Goal: Task Accomplishment & Management: Complete application form

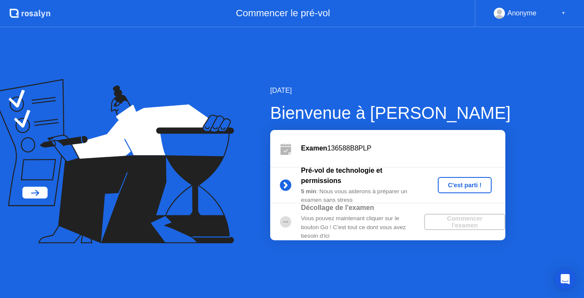
click at [455, 185] on div "C'est parti !" at bounding box center [464, 185] width 47 height 7
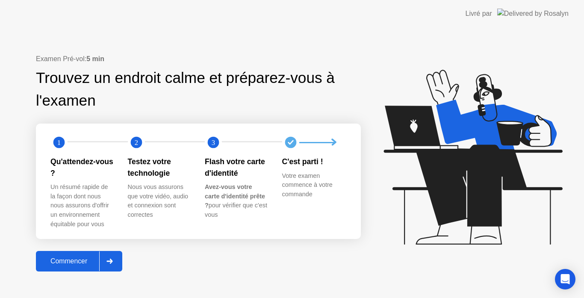
click at [78, 260] on div "Commencer" at bounding box center [68, 261] width 61 height 8
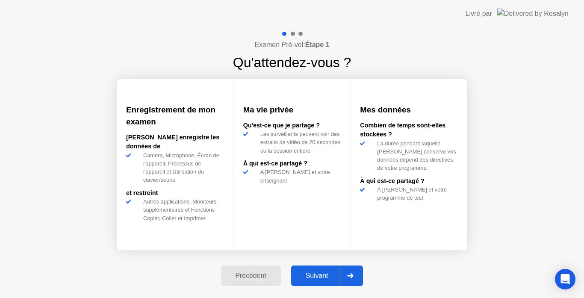
click at [319, 278] on div "Suivant" at bounding box center [317, 276] width 47 height 8
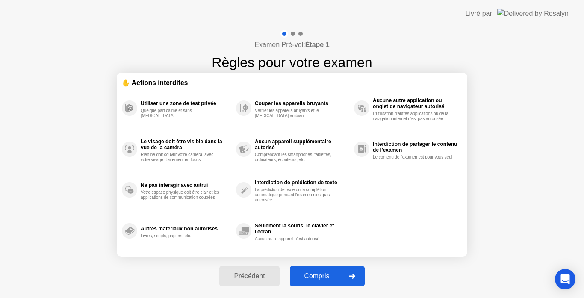
click at [318, 271] on button "Compris" at bounding box center [327, 276] width 75 height 21
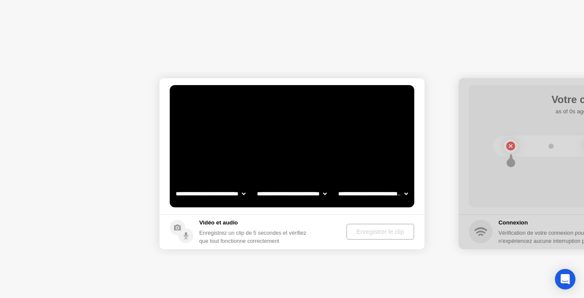
select select "**********"
select select "*******"
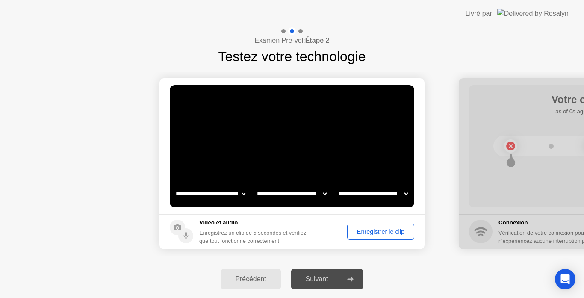
click at [316, 280] on div "Suivant" at bounding box center [317, 279] width 47 height 8
click at [361, 232] on div "Enregistrer le clip" at bounding box center [380, 231] width 61 height 7
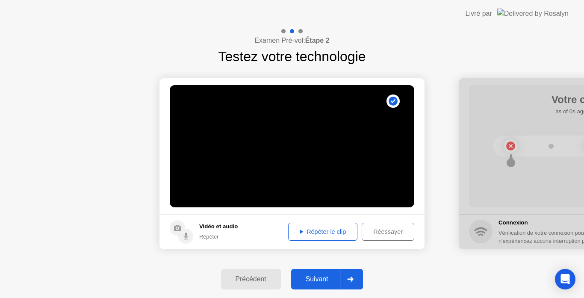
click at [376, 230] on div "Réessayer" at bounding box center [388, 231] width 47 height 7
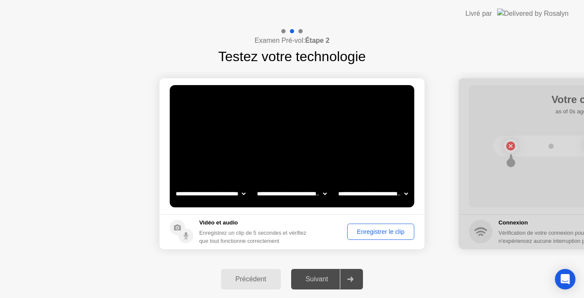
click at [376, 230] on div "Enregistrer le clip" at bounding box center [380, 231] width 61 height 7
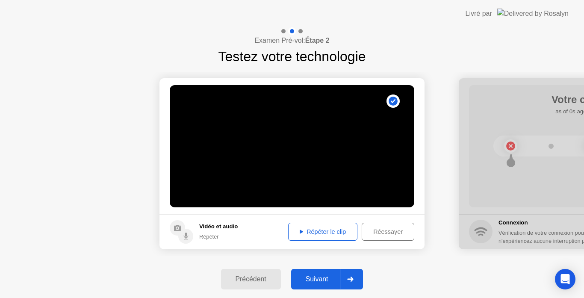
click at [329, 228] on div "Répéter le clip" at bounding box center [322, 231] width 63 height 7
click at [313, 283] on div "Suivant" at bounding box center [317, 279] width 47 height 8
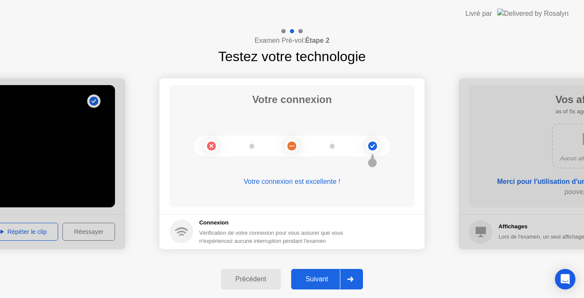
click at [319, 281] on div "Suivant" at bounding box center [317, 279] width 47 height 8
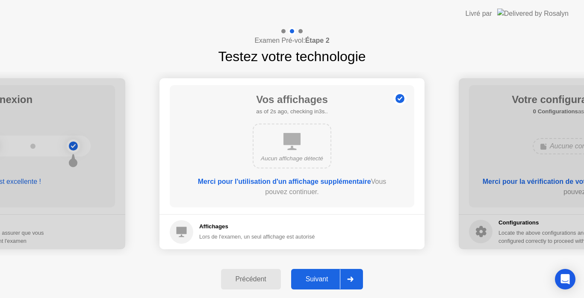
click at [315, 280] on div "Suivant" at bounding box center [317, 279] width 47 height 8
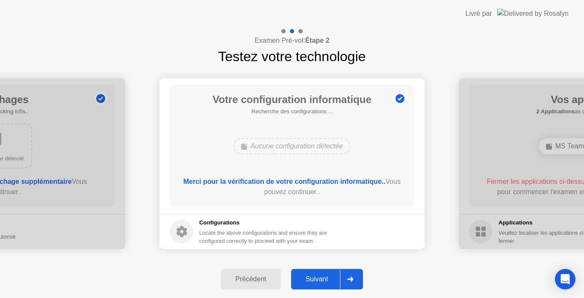
click at [315, 280] on div "Suivant" at bounding box center [317, 279] width 47 height 8
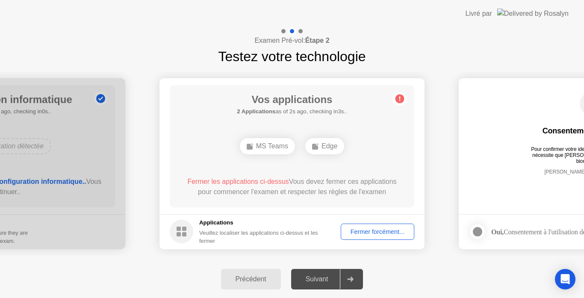
click at [368, 233] on div "Fermer forcément..." at bounding box center [378, 231] width 68 height 7
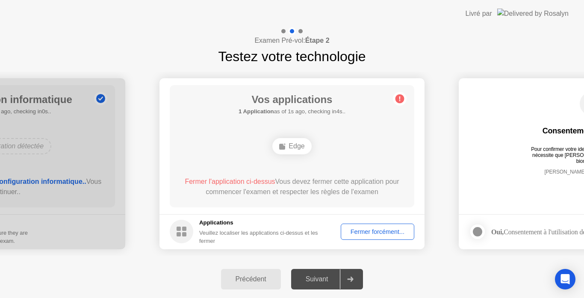
click at [324, 280] on div "Suivant" at bounding box center [317, 279] width 47 height 8
click at [367, 228] on div "Fermer forcément..." at bounding box center [378, 231] width 68 height 7
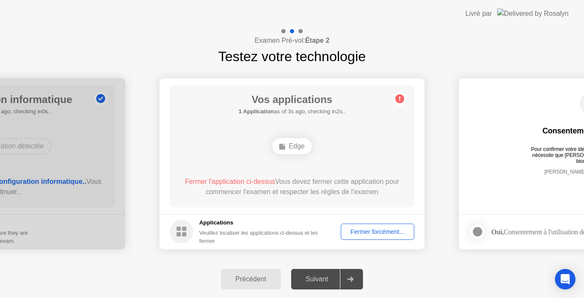
click at [322, 279] on div "Suivant" at bounding box center [317, 279] width 47 height 8
click at [359, 234] on div "Fermer forcément..." at bounding box center [378, 231] width 68 height 7
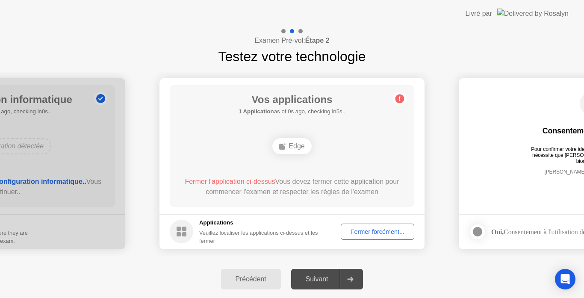
click at [325, 276] on div "Suivant" at bounding box center [317, 279] width 47 height 8
click at [397, 97] on circle at bounding box center [399, 98] width 9 height 9
click at [364, 235] on div "Fermer forcément..." at bounding box center [378, 231] width 68 height 7
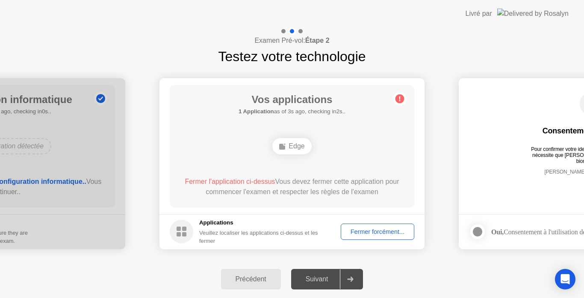
click at [358, 230] on div "Fermer forcément..." at bounding box center [378, 231] width 68 height 7
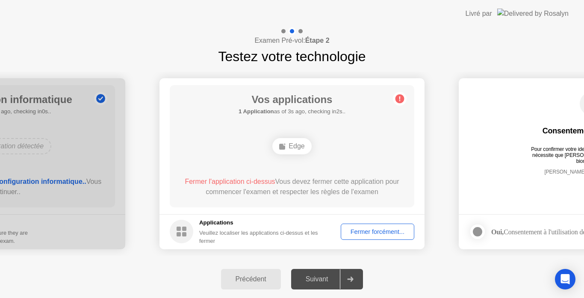
click at [324, 279] on div "Suivant" at bounding box center [317, 279] width 47 height 8
click at [352, 228] on div "Fermer forcément..." at bounding box center [378, 231] width 68 height 7
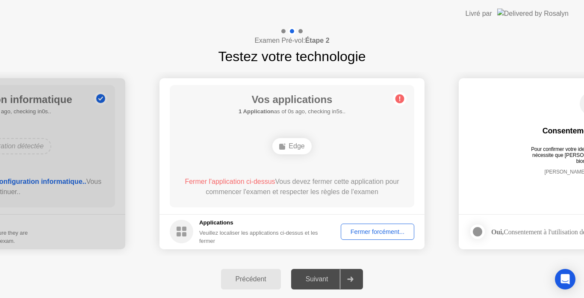
click at [184, 229] on rect at bounding box center [184, 229] width 4 height 4
click at [216, 229] on div "Veuillez localiser les applications ci-dessus et les fermer" at bounding box center [263, 237] width 129 height 16
click at [218, 218] on h5 "Applications" at bounding box center [263, 222] width 129 height 9
click at [311, 279] on div "Suivant" at bounding box center [317, 279] width 47 height 8
click at [353, 278] on icon at bounding box center [350, 279] width 6 height 5
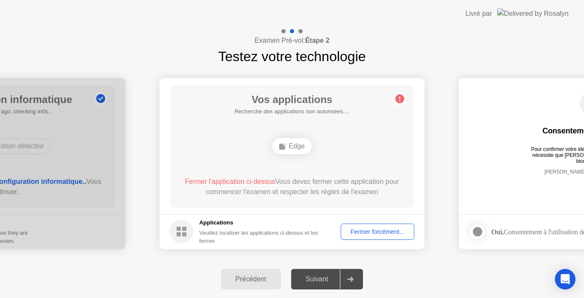
click at [324, 280] on div "Suivant" at bounding box center [317, 279] width 47 height 8
click at [327, 275] on div "Suivant" at bounding box center [317, 279] width 47 height 8
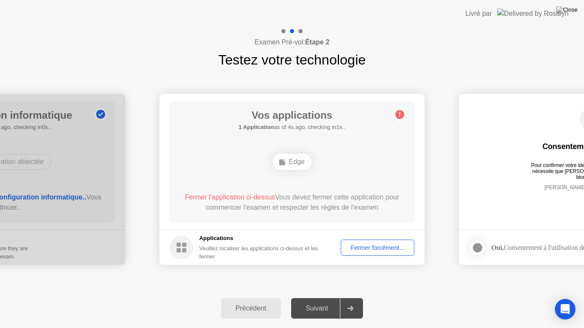
click at [367, 247] on div "Fermer forcément..." at bounding box center [378, 247] width 68 height 7
click at [315, 297] on div "Suivant" at bounding box center [317, 309] width 47 height 8
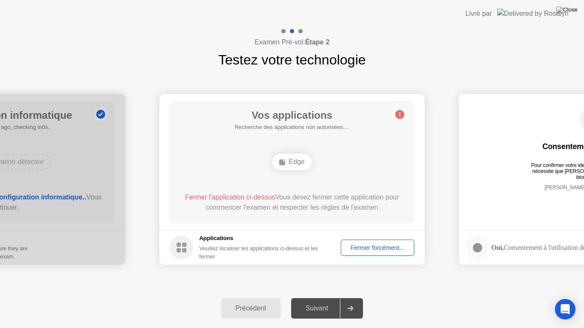
click at [583, 174] on div "Pour confirmer votre identité, votre programme de test nécessite que [PERSON_NA…" at bounding box center [591, 168] width 129 height 12
click at [340, 154] on div "Edge" at bounding box center [292, 161] width 196 height 23
click at [432, 74] on div "**********" at bounding box center [292, 179] width 584 height 219
drag, startPoint x: 494, startPoint y: 90, endPoint x: 468, endPoint y: 51, distance: 46.5
drag, startPoint x: 335, startPoint y: 144, endPoint x: 337, endPoint y: 140, distance: 4.6
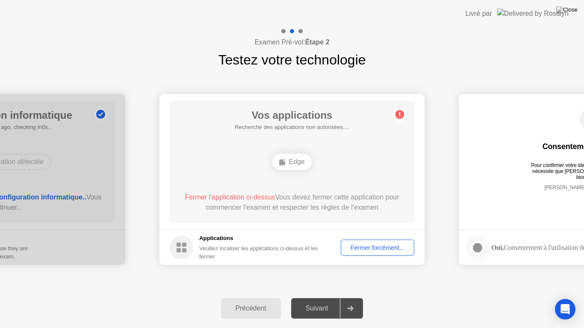
click at [397, 114] on circle at bounding box center [399, 114] width 9 height 9
click at [287, 161] on div "Edge" at bounding box center [291, 162] width 39 height 16
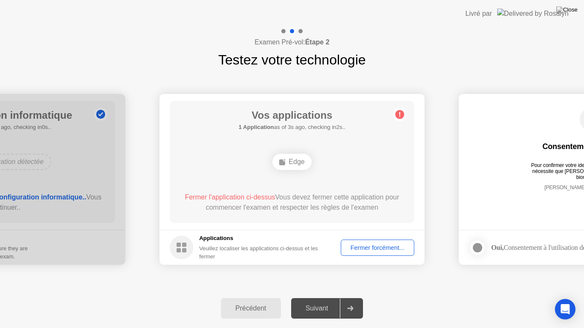
click at [287, 161] on div "Edge" at bounding box center [291, 162] width 39 height 16
click at [182, 247] on rect at bounding box center [184, 245] width 4 height 4
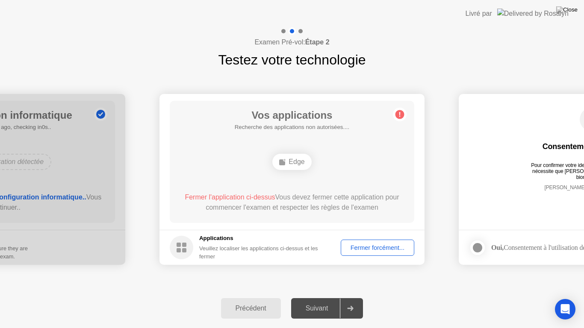
click at [182, 247] on rect at bounding box center [184, 245] width 4 height 4
drag, startPoint x: 182, startPoint y: 247, endPoint x: 213, endPoint y: 238, distance: 32.1
click at [213, 238] on div "Applications Veuillez localiser les applications ci-dessus et les fermer" at bounding box center [249, 247] width 159 height 26
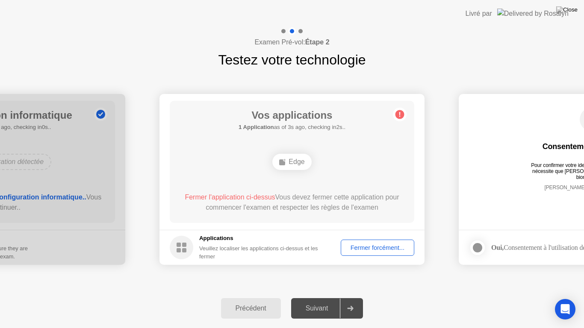
click at [213, 238] on h5 "Applications" at bounding box center [263, 238] width 129 height 9
click at [244, 297] on div "Précédent" at bounding box center [251, 309] width 55 height 8
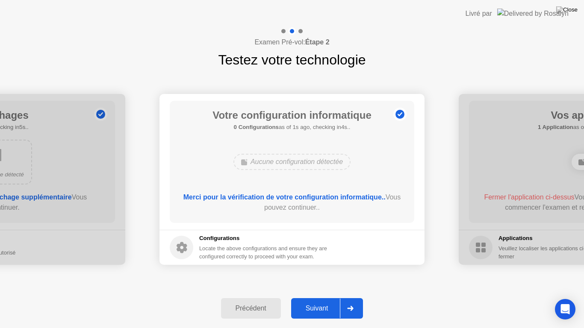
click at [316, 297] on div "Suivant" at bounding box center [317, 309] width 47 height 8
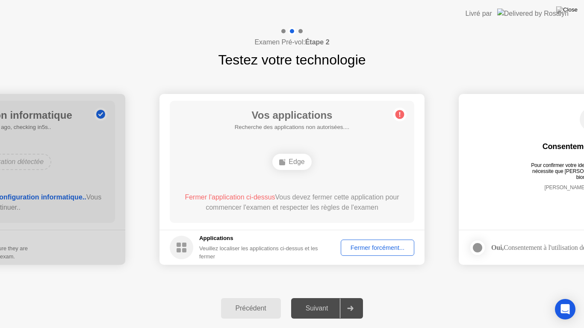
click at [235, 198] on span "Fermer l'application ci-dessus" at bounding box center [230, 197] width 90 height 7
click at [356, 248] on div "Fermer forcément..." at bounding box center [378, 247] width 68 height 7
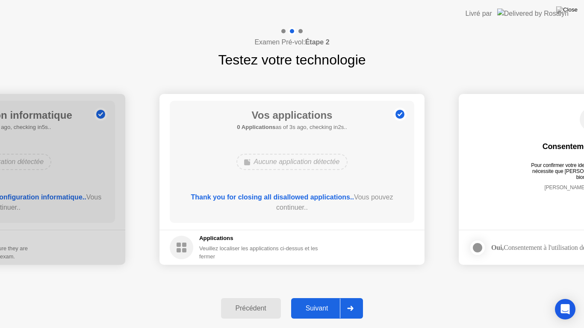
click at [318, 297] on div "Suivant" at bounding box center [317, 309] width 47 height 8
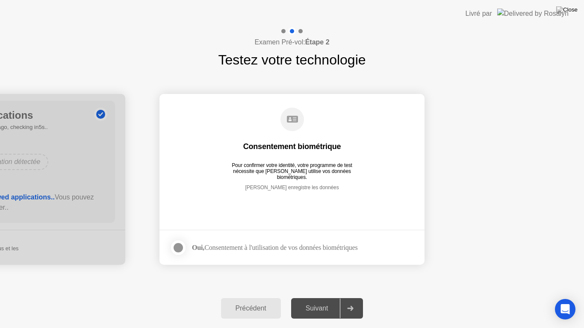
click at [318, 297] on div "Suivant" at bounding box center [317, 309] width 47 height 8
click at [322, 297] on div "Suivant" at bounding box center [317, 309] width 47 height 8
click at [315, 297] on div "Suivant" at bounding box center [317, 309] width 47 height 8
click at [244, 244] on div "Oui, Consentement à l'utilisation de vos données biométriques" at bounding box center [274, 248] width 165 height 8
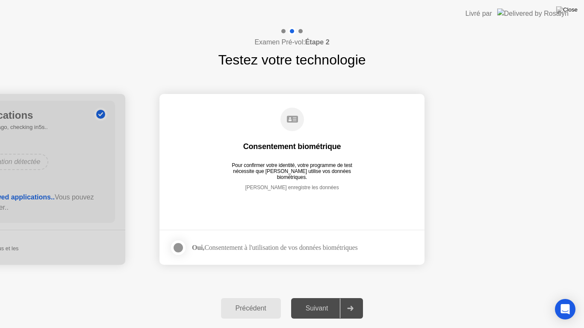
click at [178, 247] on div at bounding box center [178, 248] width 10 height 10
click at [326, 297] on div "Suivant" at bounding box center [317, 309] width 47 height 8
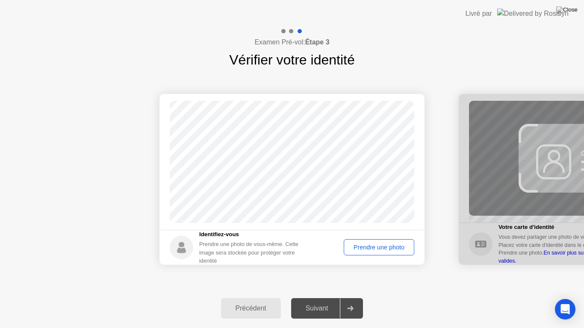
click at [369, 247] on div "Prendre une photo" at bounding box center [379, 247] width 65 height 7
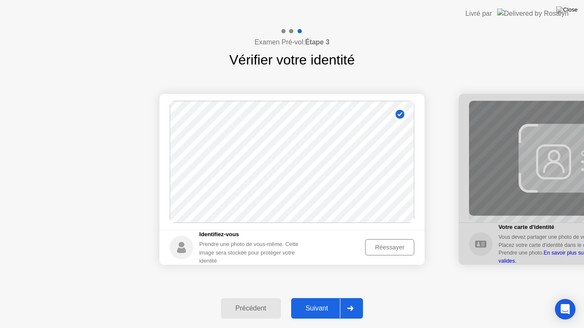
click at [325, 297] on div "Suivant" at bounding box center [317, 309] width 47 height 8
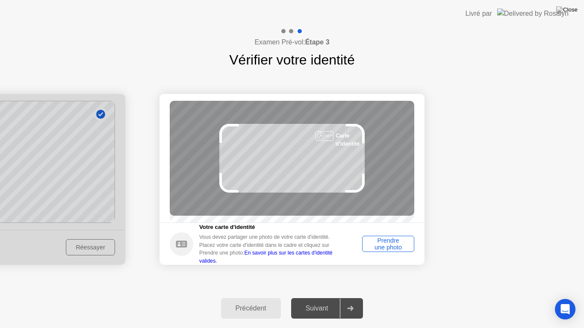
click at [388, 245] on div "Prendre une photo" at bounding box center [388, 244] width 46 height 14
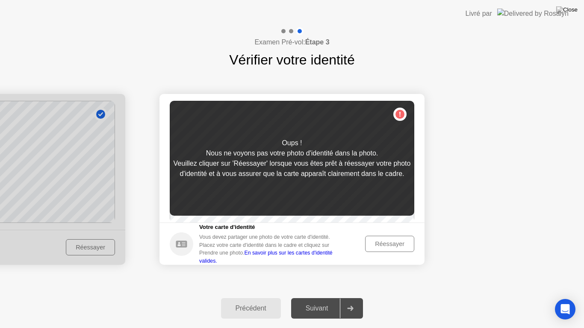
click at [384, 247] on div "Réessayer" at bounding box center [389, 244] width 43 height 7
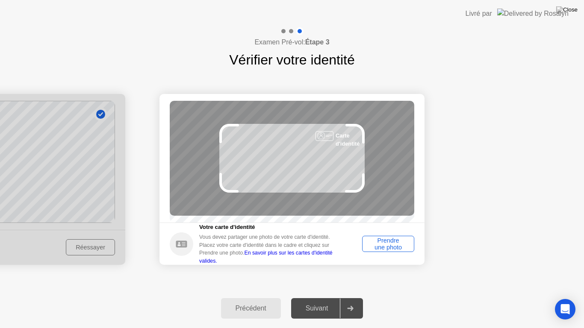
click at [389, 245] on div "Prendre une photo" at bounding box center [388, 244] width 46 height 14
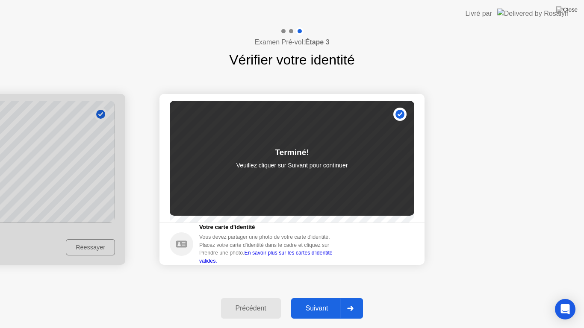
click at [314, 297] on div "Suivant" at bounding box center [317, 309] width 47 height 8
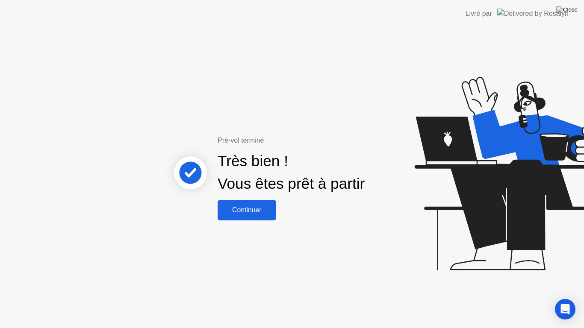
click at [262, 206] on div "Continuer" at bounding box center [246, 210] width 53 height 8
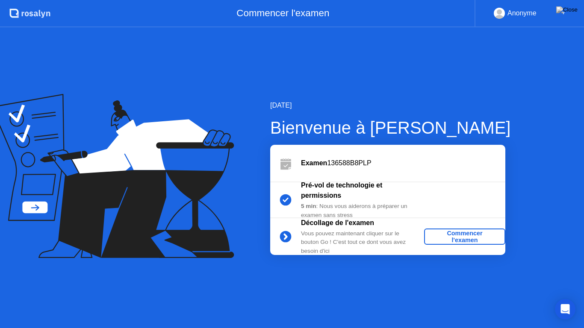
click at [444, 239] on div "Commencer l'examen" at bounding box center [464, 237] width 74 height 14
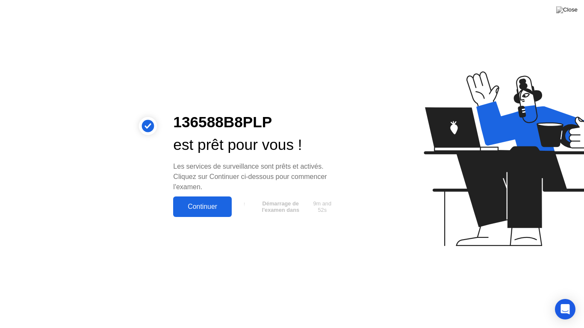
click at [203, 208] on div "Continuer" at bounding box center [202, 207] width 53 height 8
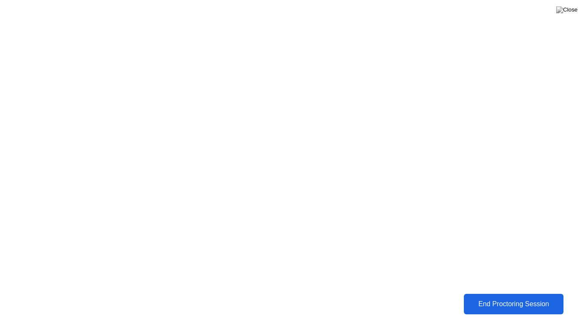
click at [501, 297] on div "End Proctoring Session" at bounding box center [513, 304] width 95 height 8
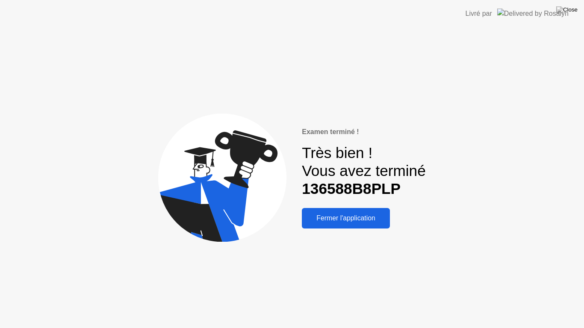
click at [365, 215] on div "Fermer l'application" at bounding box center [345, 219] width 83 height 8
